Goal: Transaction & Acquisition: Purchase product/service

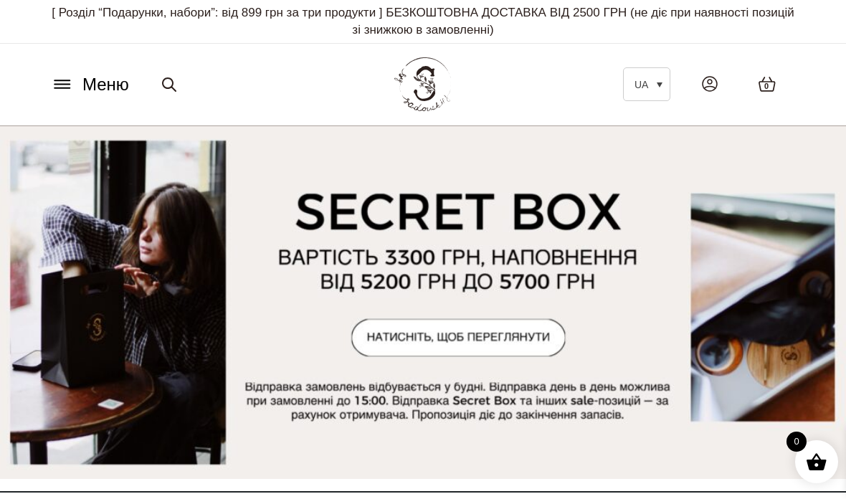
click at [65, 84] on icon at bounding box center [62, 84] width 23 height 15
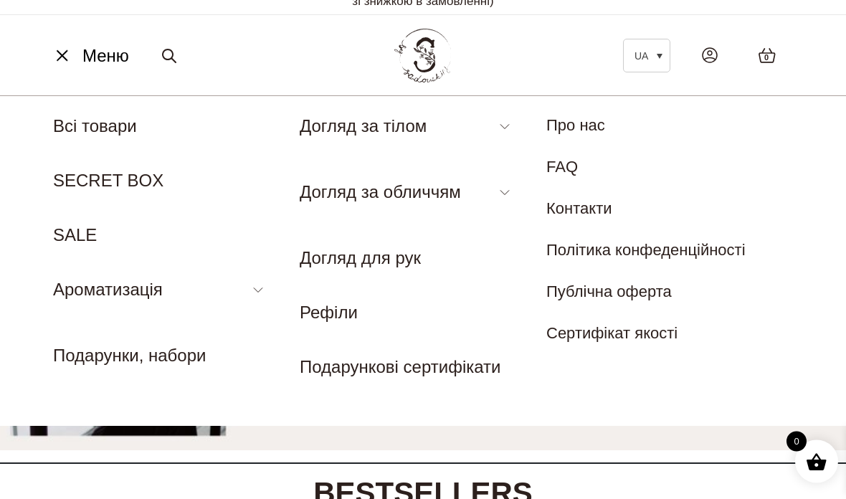
scroll to position [29, 0]
click at [161, 55] on icon at bounding box center [169, 55] width 17 height 17
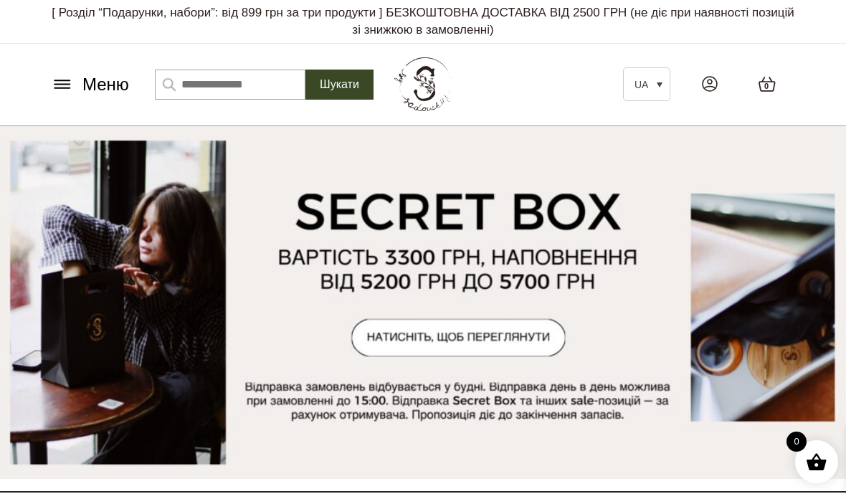
click at [185, 88] on input "Шукати:" at bounding box center [230, 85] width 151 height 30
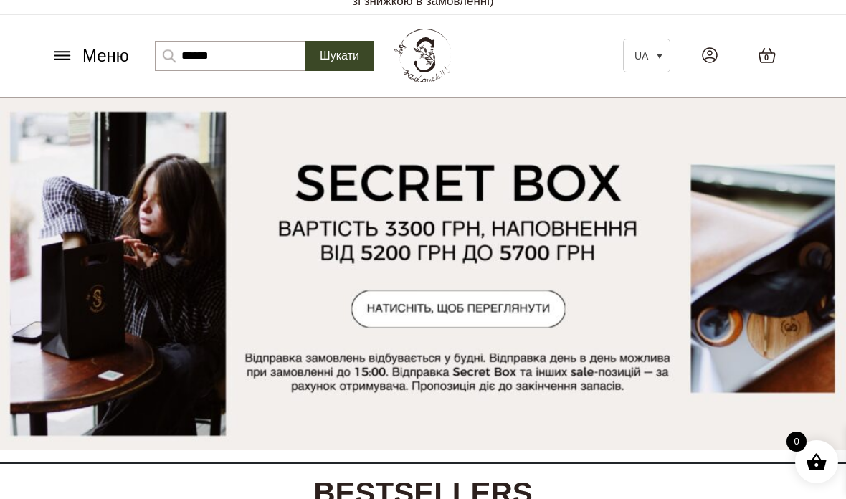
type input "******"
click at [329, 55] on button "Шукати" at bounding box center [340, 56] width 68 height 30
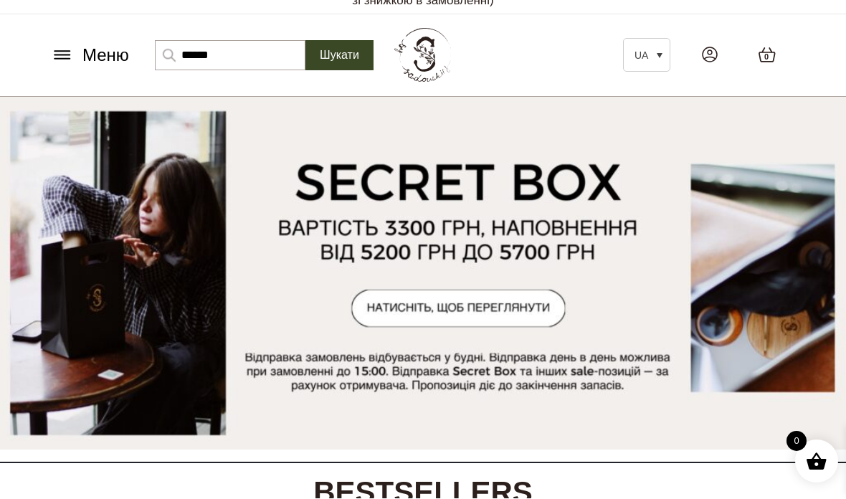
scroll to position [86, 0]
